Goal: Transaction & Acquisition: Book appointment/travel/reservation

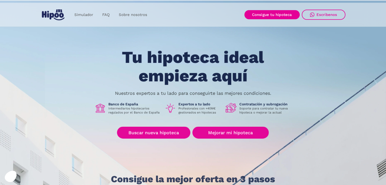
scroll to position [76, 0]
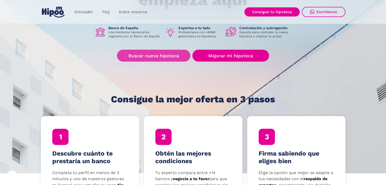
click at [168, 51] on link "Buscar nueva hipoteca" at bounding box center [153, 56] width 73 height 12
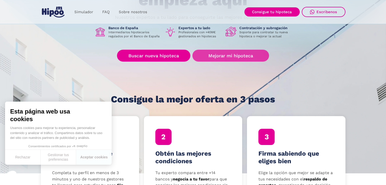
click at [226, 57] on link "Mejorar mi hipoteca" at bounding box center [230, 56] width 76 height 12
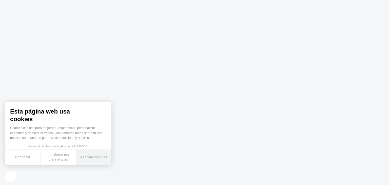
drag, startPoint x: 110, startPoint y: 152, endPoint x: 109, endPoint y: 148, distance: 4.1
click at [110, 152] on button "Aceptar cookies" at bounding box center [93, 157] width 35 height 15
